Goal: Task Accomplishment & Management: Use online tool/utility

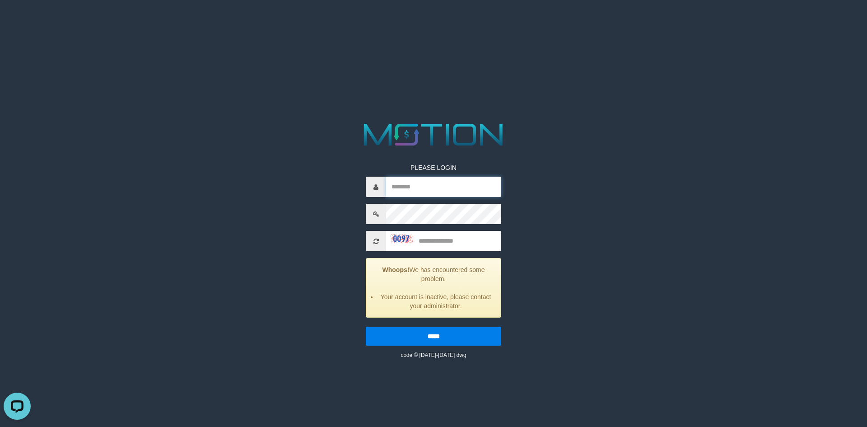
type input "**********"
click at [415, 247] on input "text" at bounding box center [443, 241] width 115 height 20
click at [380, 232] on span at bounding box center [376, 241] width 20 height 20
drag, startPoint x: 390, startPoint y: 233, endPoint x: 394, endPoint y: 239, distance: 6.9
click at [393, 238] on div at bounding box center [433, 241] width 135 height 20
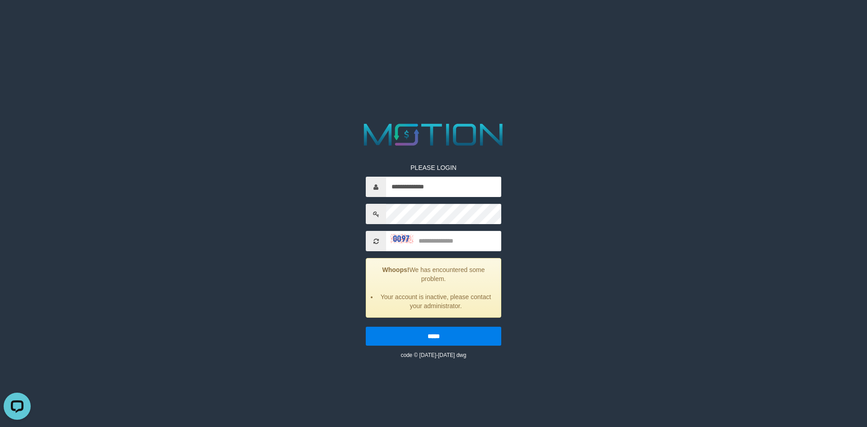
click at [394, 239] on img at bounding box center [402, 238] width 23 height 9
click at [394, 239] on input "text" at bounding box center [443, 241] width 115 height 20
click at [381, 239] on span at bounding box center [376, 241] width 20 height 20
click at [379, 237] on span at bounding box center [376, 241] width 20 height 20
click at [438, 236] on input "text" at bounding box center [443, 241] width 115 height 20
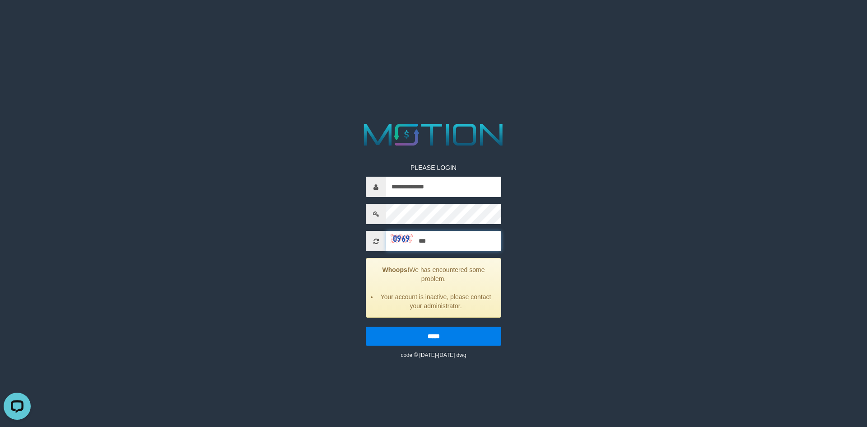
type input "***"
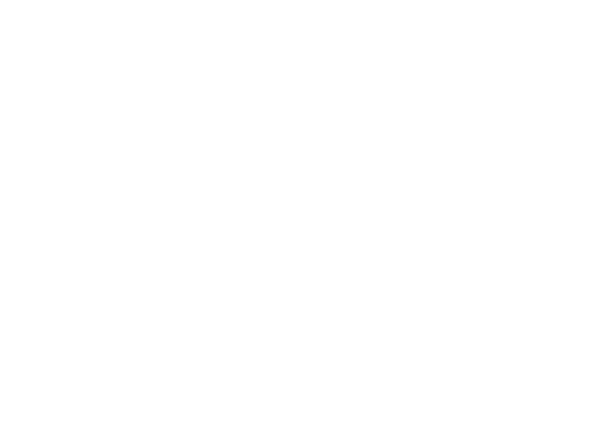
click at [367, 0] on html at bounding box center [308, 0] width 616 height 0
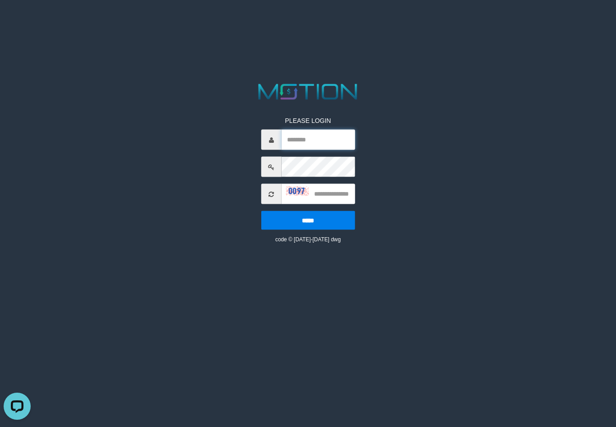
type input "**********"
click at [529, 23] on html "**********" at bounding box center [308, 11] width 616 height 23
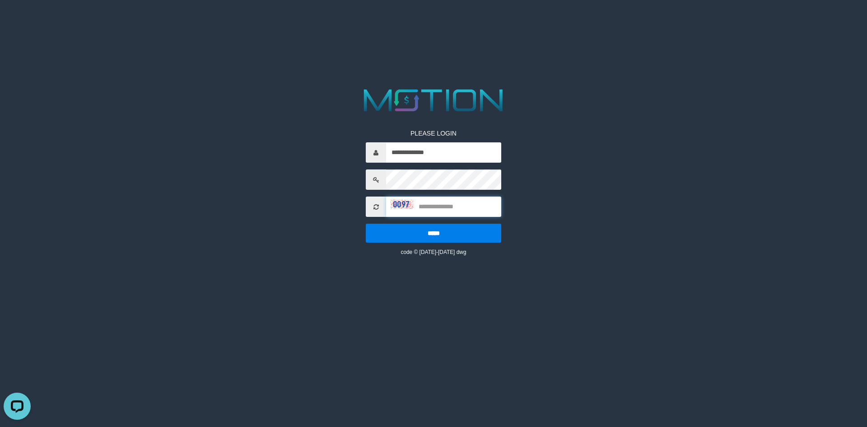
drag, startPoint x: 435, startPoint y: 209, endPoint x: 409, endPoint y: 208, distance: 25.8
click at [429, 211] on input "text" at bounding box center [443, 206] width 115 height 20
drag, startPoint x: 395, startPoint y: 201, endPoint x: 372, endPoint y: 206, distance: 24.0
click at [372, 206] on div at bounding box center [433, 206] width 135 height 20
click at [371, 206] on span at bounding box center [376, 206] width 20 height 20
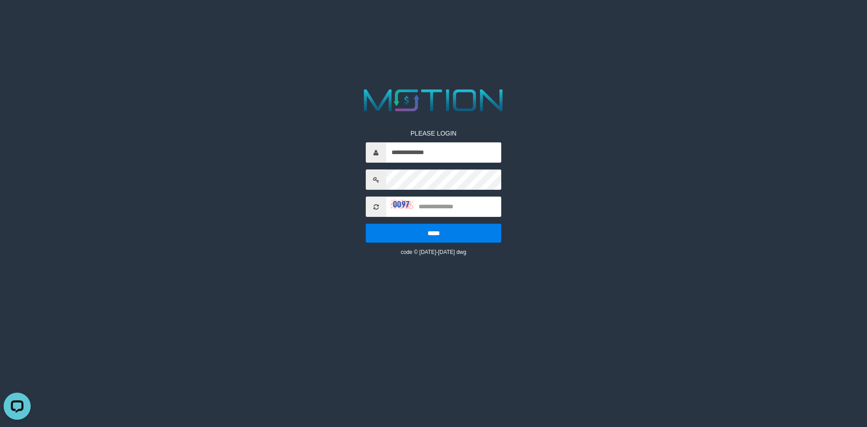
click at [377, 207] on icon at bounding box center [375, 207] width 5 height 6
click at [391, 201] on img at bounding box center [402, 204] width 23 height 9
drag, startPoint x: 393, startPoint y: 202, endPoint x: 385, endPoint y: 206, distance: 8.9
click at [393, 202] on img at bounding box center [402, 204] width 23 height 9
click at [477, 201] on input "text" at bounding box center [443, 206] width 115 height 20
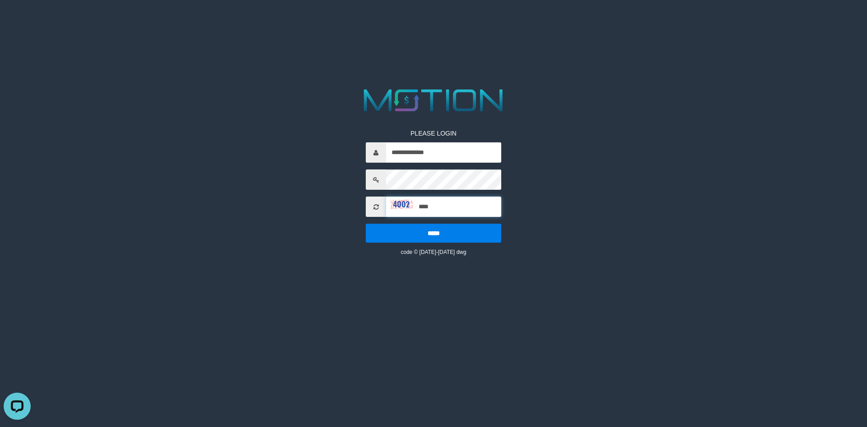
type input "****"
click at [366, 223] on input "*****" at bounding box center [433, 232] width 135 height 19
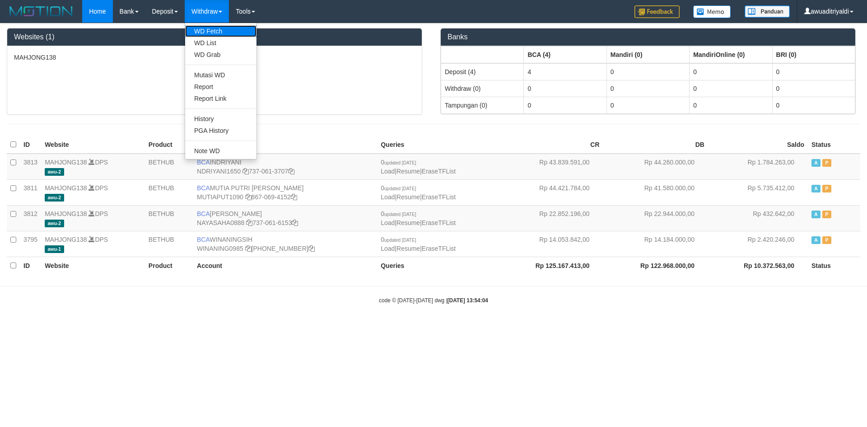
drag, startPoint x: 216, startPoint y: 27, endPoint x: 218, endPoint y: 32, distance: 5.1
click at [211, 50] on link "WD Grab" at bounding box center [220, 55] width 71 height 12
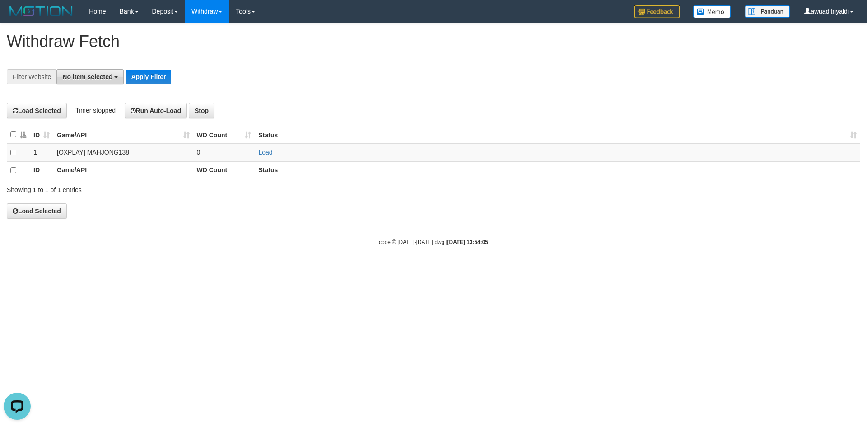
click at [84, 76] on span "No item selected" at bounding box center [87, 76] width 50 height 7
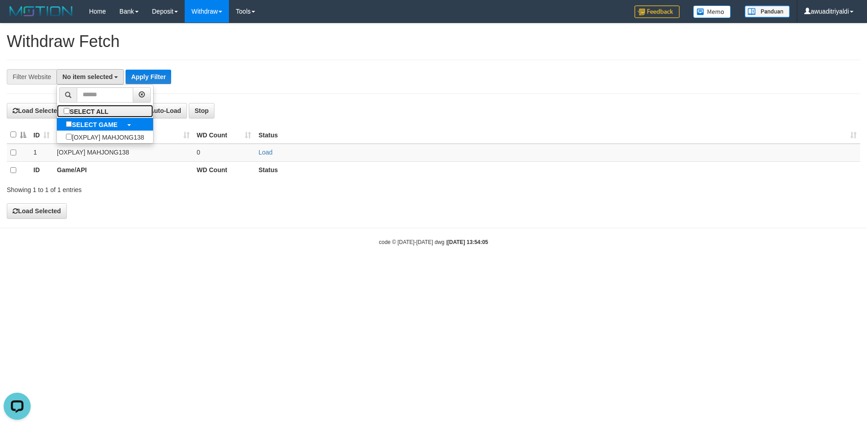
drag, startPoint x: 76, startPoint y: 107, endPoint x: 61, endPoint y: 126, distance: 24.7
click at [75, 109] on label "SELECT ALL" at bounding box center [87, 111] width 61 height 13
select select "***"
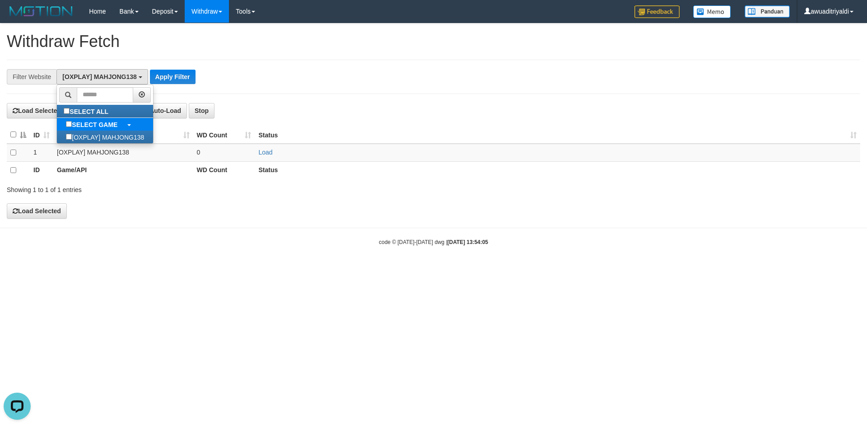
scroll to position [8, 0]
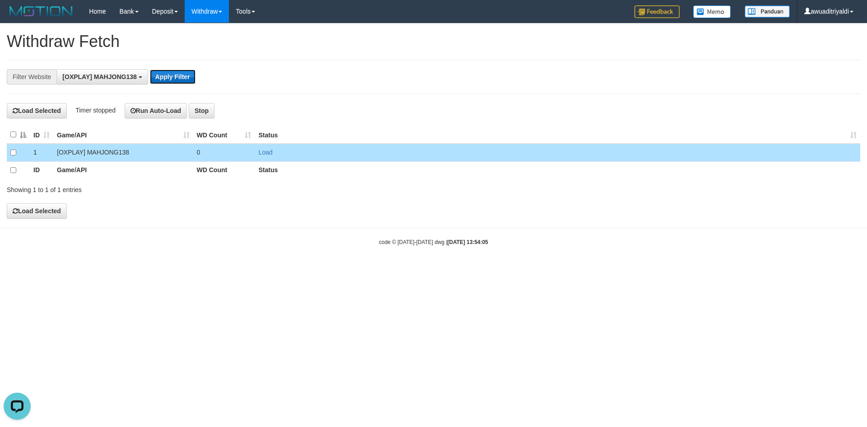
click at [173, 80] on button "Apply Filter" at bounding box center [173, 77] width 46 height 14
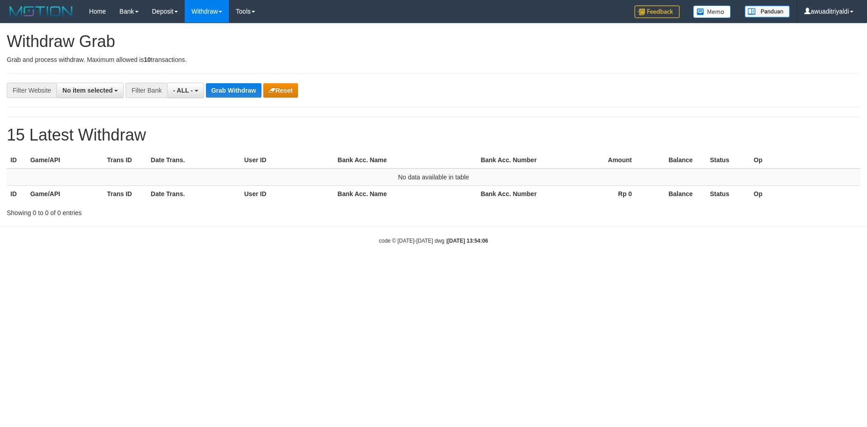
select select
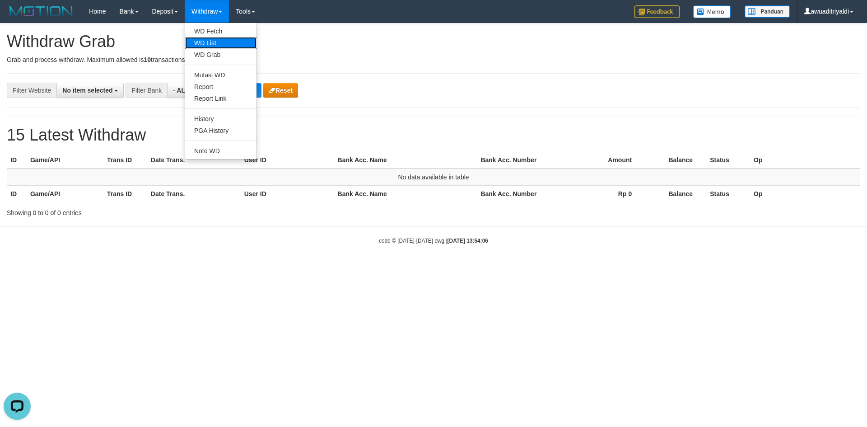
click at [215, 37] on link "WD List" at bounding box center [220, 43] width 71 height 12
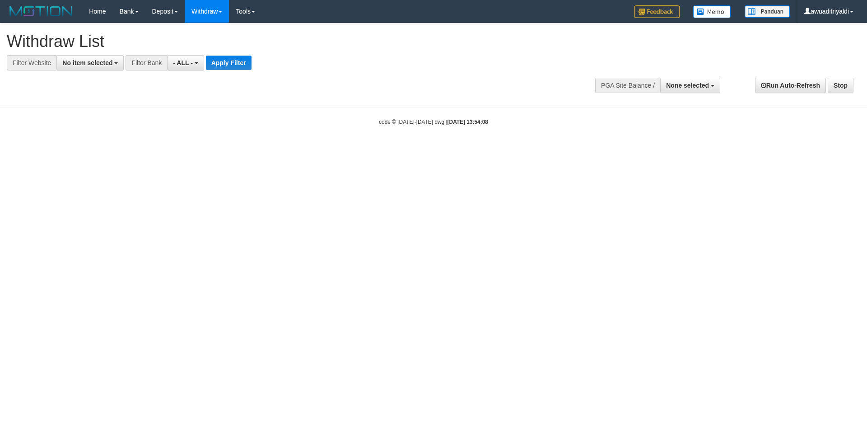
select select
click at [91, 62] on span "No item selected" at bounding box center [87, 62] width 50 height 7
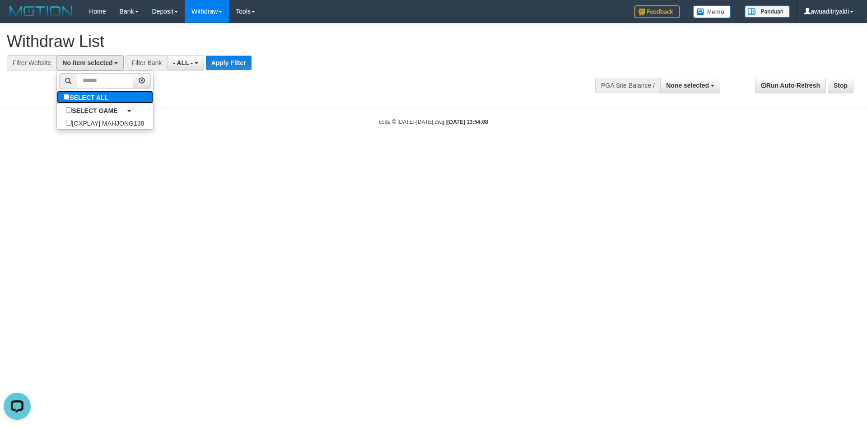
click at [80, 94] on label "SELECT ALL" at bounding box center [87, 97] width 61 height 13
select select "***"
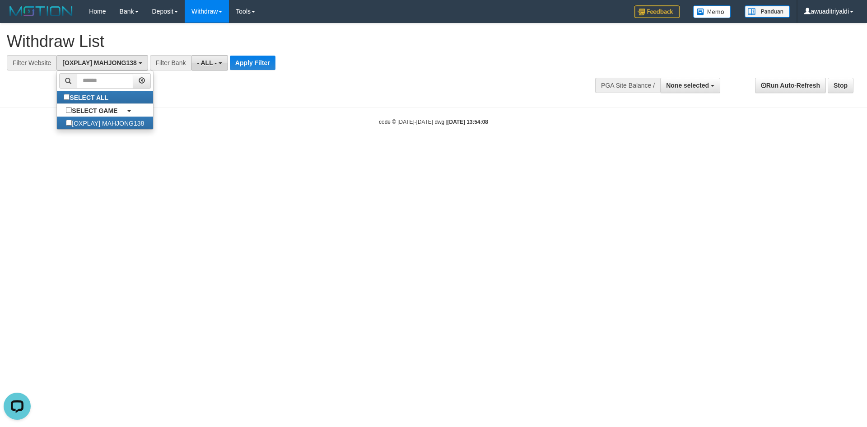
click at [217, 65] on button "- ALL -" at bounding box center [209, 62] width 37 height 15
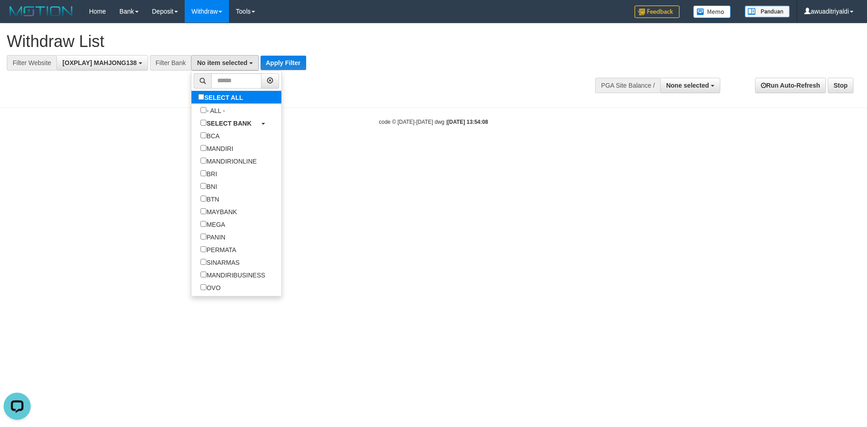
select select "***"
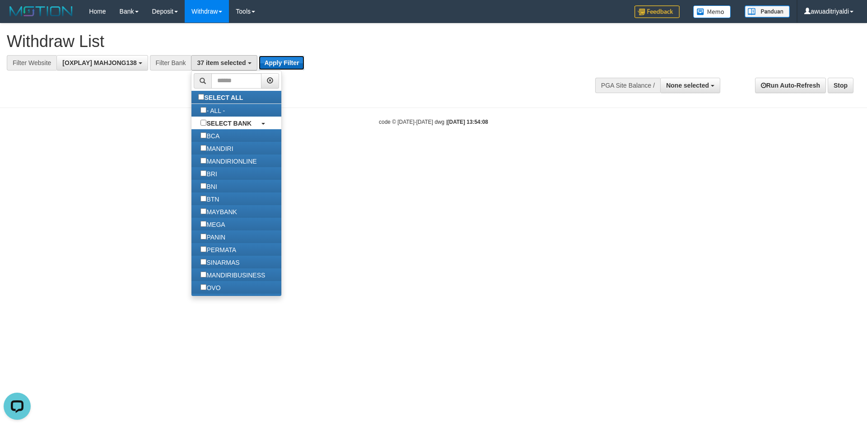
click at [278, 63] on button "Apply Filter" at bounding box center [282, 63] width 46 height 14
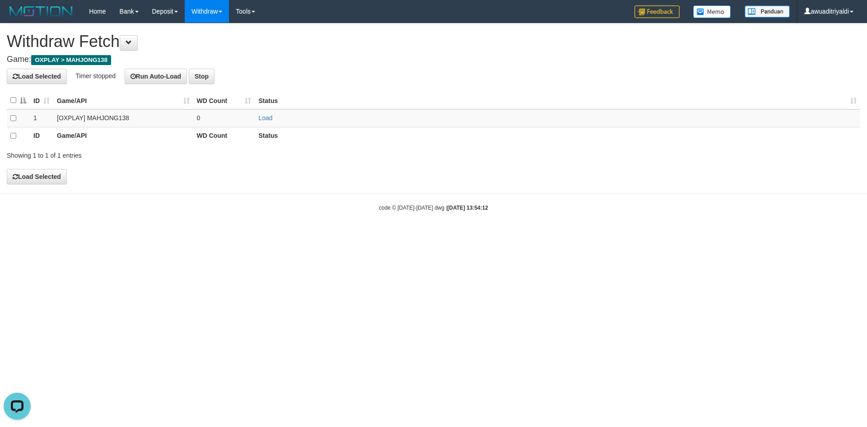
drag, startPoint x: 436, startPoint y: 245, endPoint x: 452, endPoint y: 343, distance: 99.8
click at [436, 234] on html "Toggle navigation Home Bank Account List Load By Website Group [OXPLAY] MAHJONG…" at bounding box center [433, 117] width 867 height 234
click at [558, 234] on html "Toggle navigation Home Bank Account List Load By Website Group [OXPLAY] MAHJONG…" at bounding box center [433, 117] width 867 height 234
